Goal: Find specific page/section: Find specific page/section

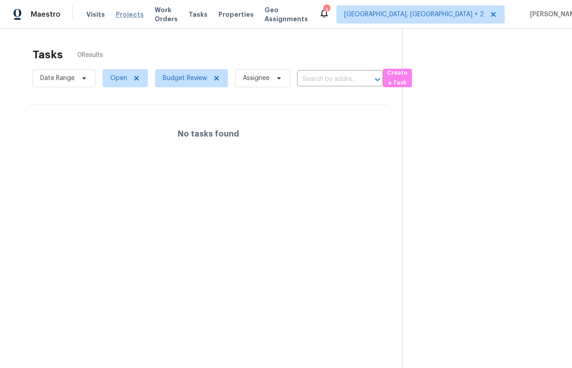
click at [123, 14] on span "Projects" at bounding box center [130, 14] width 28 height 9
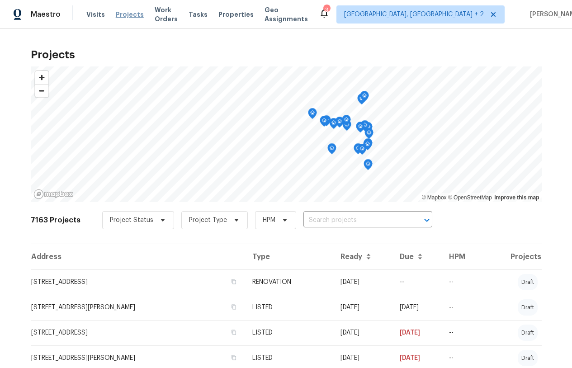
click at [117, 13] on span "Projects" at bounding box center [130, 14] width 28 height 9
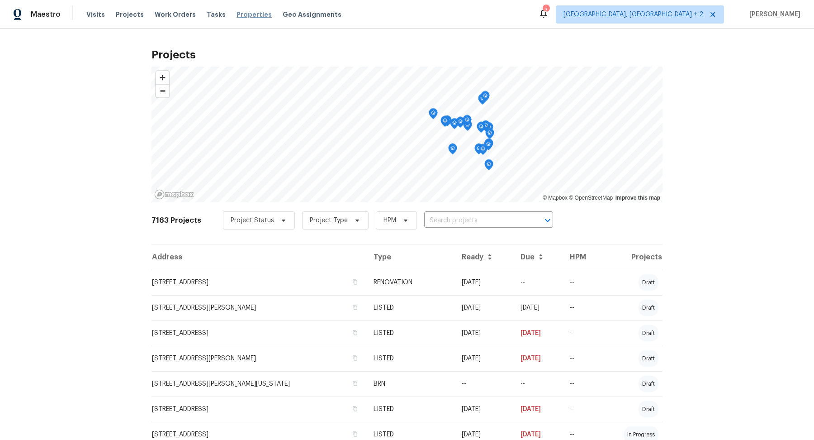
click at [237, 16] on span "Properties" at bounding box center [254, 14] width 35 height 9
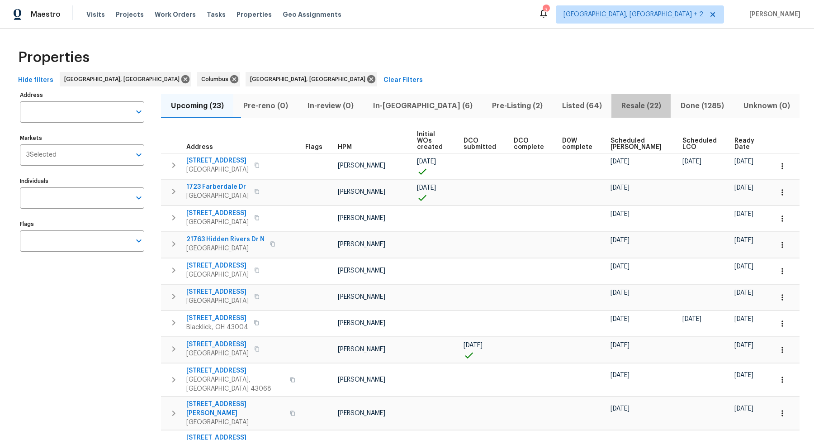
click at [572, 109] on span "Resale (22)" at bounding box center [641, 106] width 48 height 13
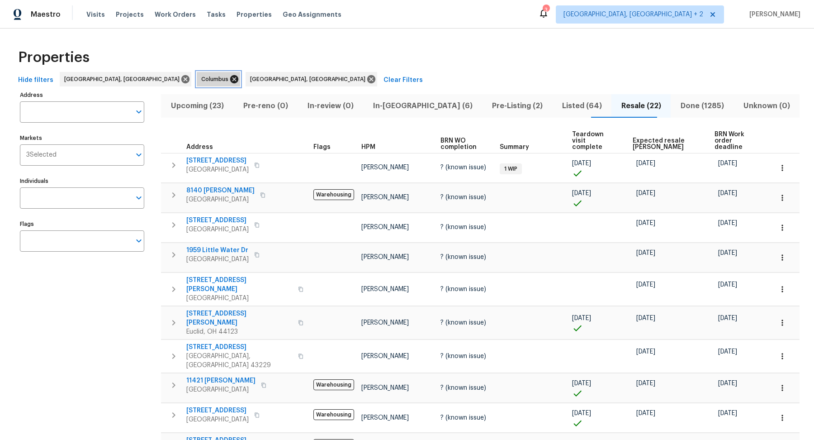
click at [230, 77] on icon at bounding box center [234, 79] width 8 height 8
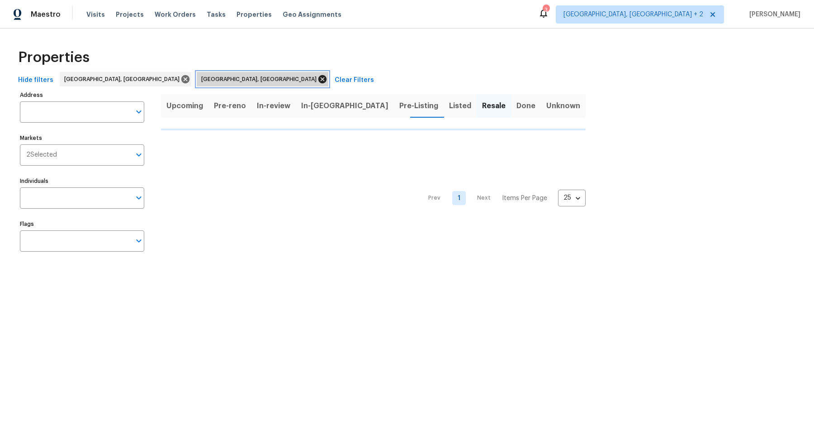
click at [318, 80] on icon at bounding box center [323, 79] width 10 height 10
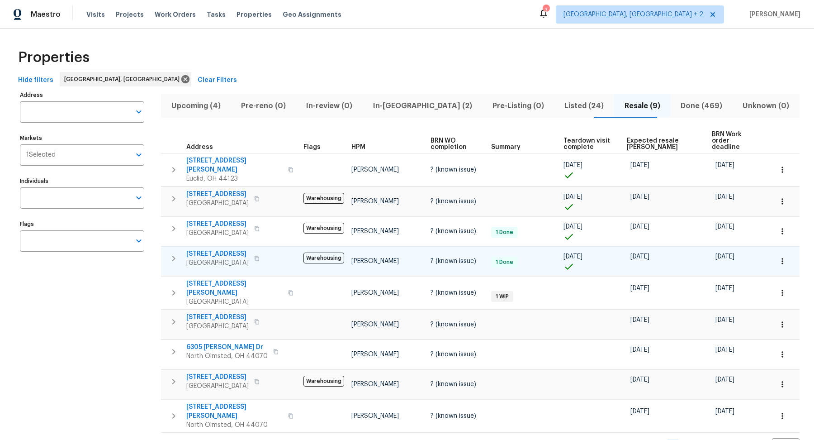
scroll to position [8, 0]
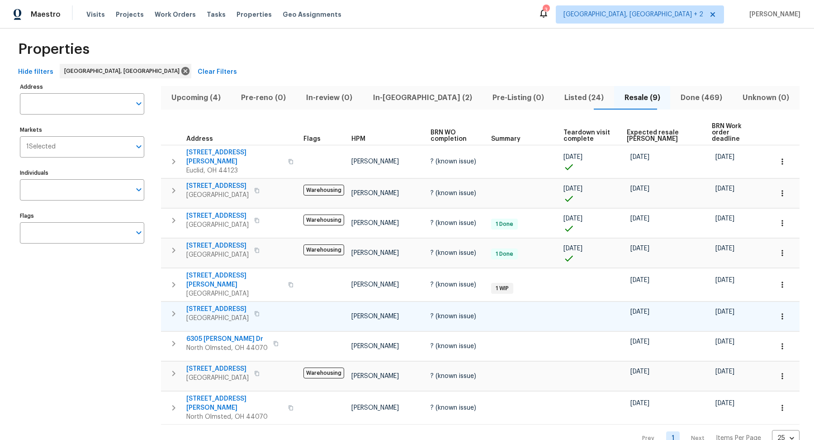
click at [265, 305] on div "[STREET_ADDRESS]" at bounding box center [237, 313] width 102 height 18
click at [172, 308] on icon "button" at bounding box center [173, 313] width 11 height 11
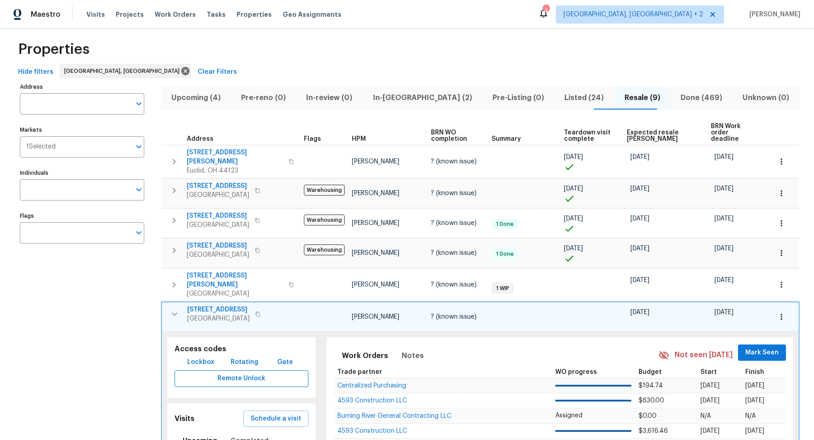
click at [228, 368] on span "Remote Unlock" at bounding box center [241, 378] width 119 height 11
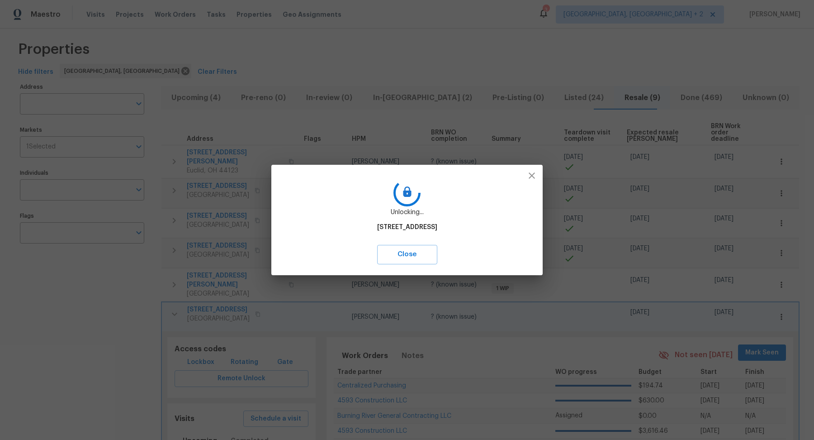
click at [531, 177] on icon "button" at bounding box center [532, 175] width 6 height 6
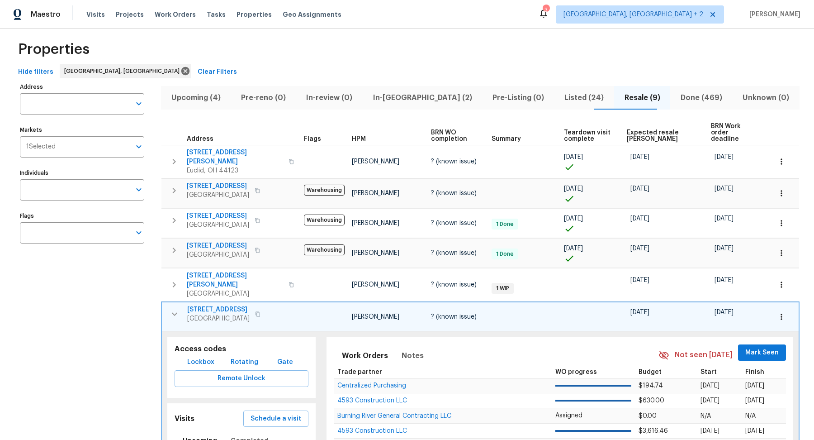
click at [193, 356] on span "Lockbox" at bounding box center [200, 361] width 27 height 11
